Goal: Information Seeking & Learning: Learn about a topic

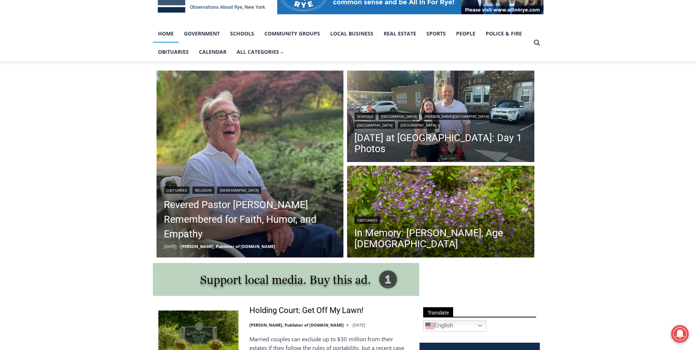
scroll to position [146, 0]
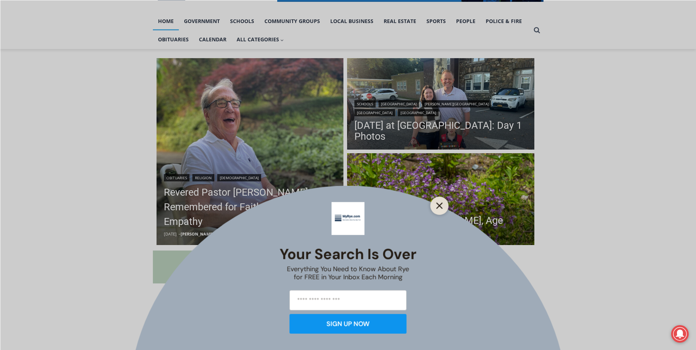
click at [441, 202] on button "Close" at bounding box center [440, 205] width 10 height 10
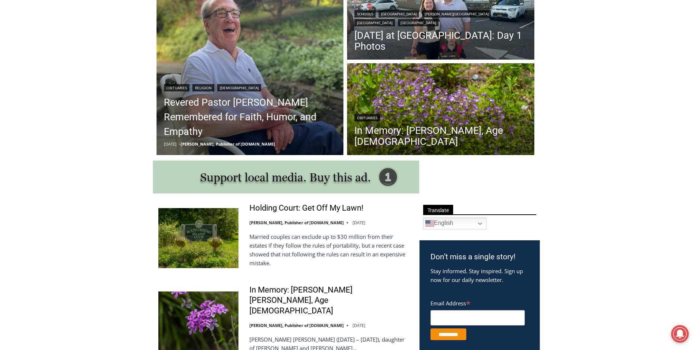
scroll to position [256, 0]
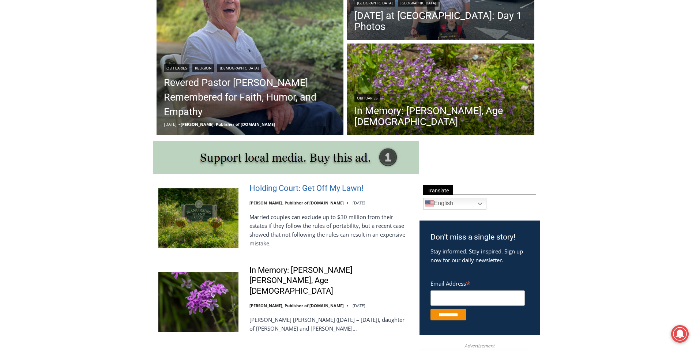
click at [307, 188] on link "Holding Court: Get Off My Lawn!" at bounding box center [306, 188] width 114 height 11
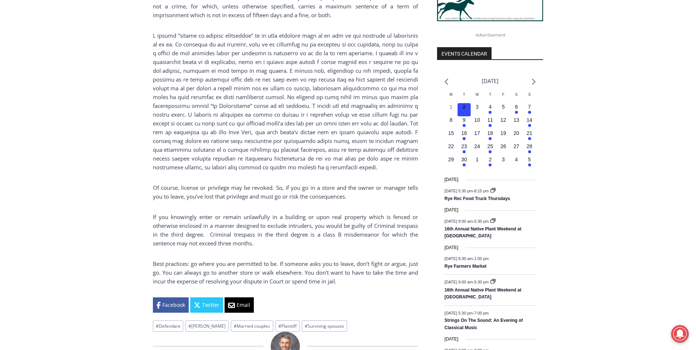
scroll to position [900, 0]
